Goal: Use online tool/utility

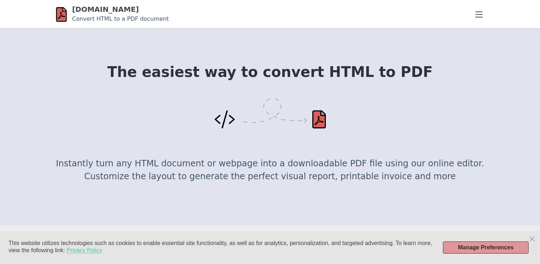
scroll to position [107, 0]
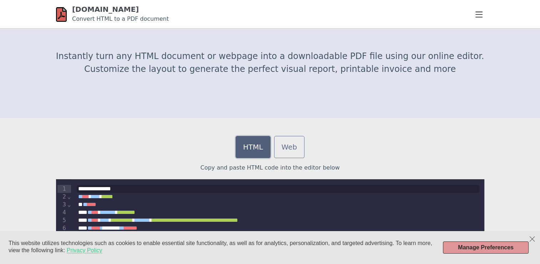
click at [264, 145] on link "HTML" at bounding box center [253, 147] width 35 height 22
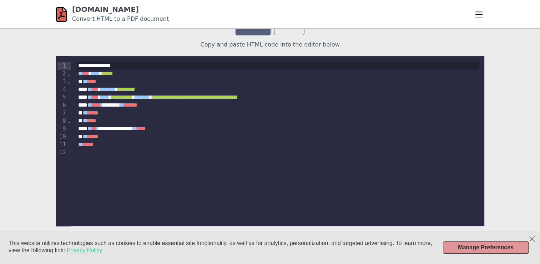
scroll to position [214, 0]
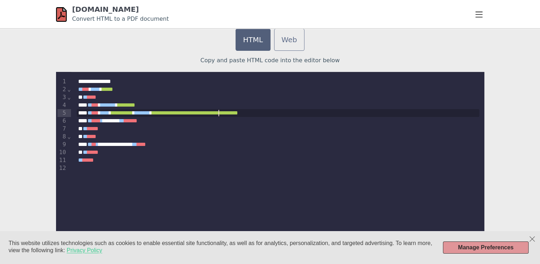
click at [218, 115] on span "**********" at bounding box center [195, 112] width 86 height 5
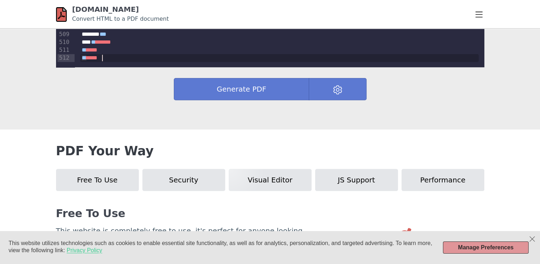
scroll to position [393, 0]
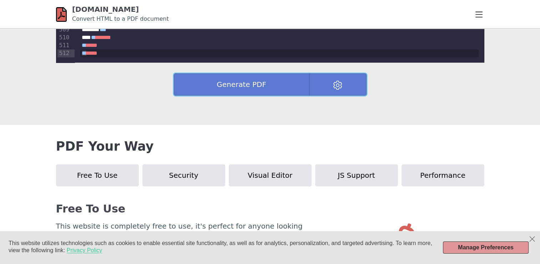
click at [257, 80] on button "Generate PDF" at bounding box center [242, 84] width 136 height 22
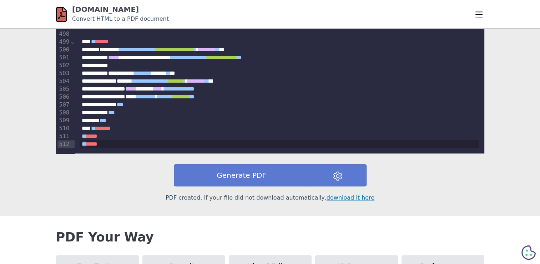
scroll to position [322, 0]
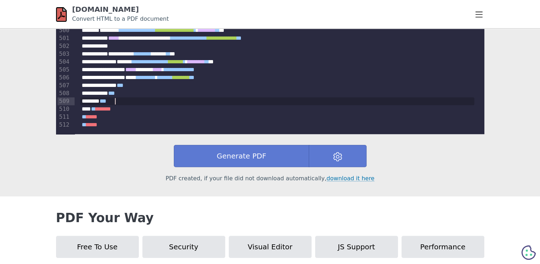
drag, startPoint x: 293, startPoint y: 96, endPoint x: 230, endPoint y: 90, distance: 63.2
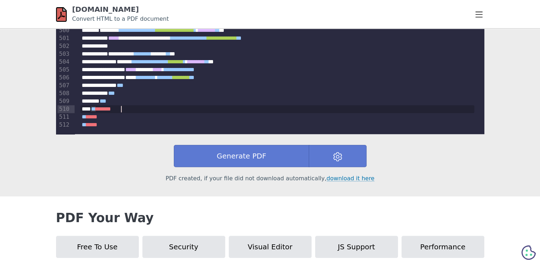
click at [263, 107] on div "** ****** *" at bounding box center [277, 109] width 394 height 8
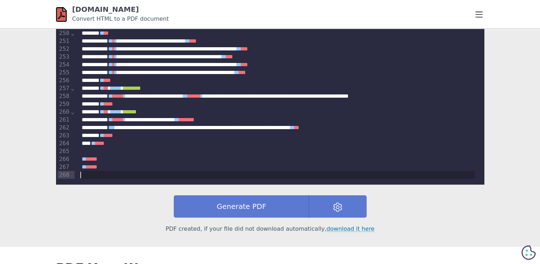
scroll to position [262, 0]
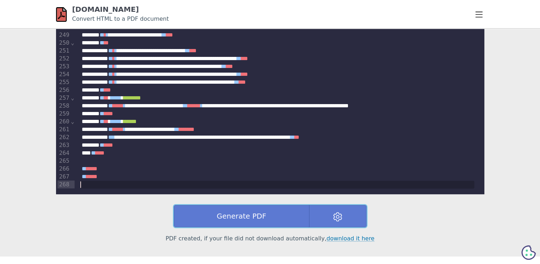
click at [238, 219] on button "Generate PDF" at bounding box center [242, 216] width 136 height 22
